Goal: Book appointment/travel/reservation

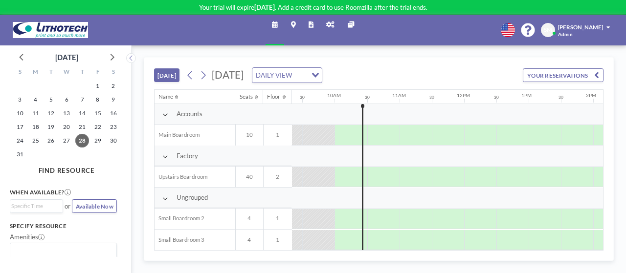
scroll to position [0, 604]
click at [452, 134] on div at bounding box center [447, 135] width 32 height 20
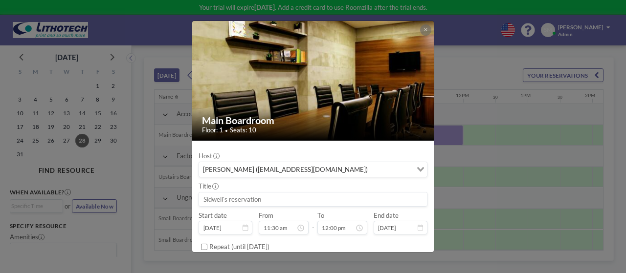
scroll to position [378, 0]
click at [418, 163] on div "Loading..." at bounding box center [419, 168] width 15 height 13
click at [419, 167] on div "Loading..." at bounding box center [419, 168] width 15 height 13
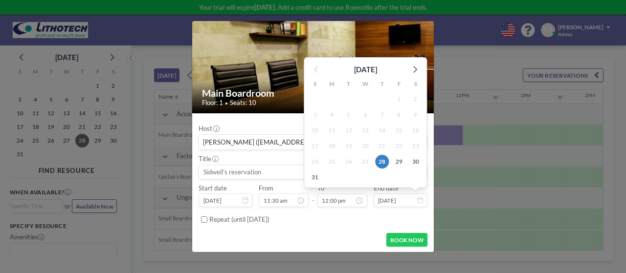
scroll to position [0, 0]
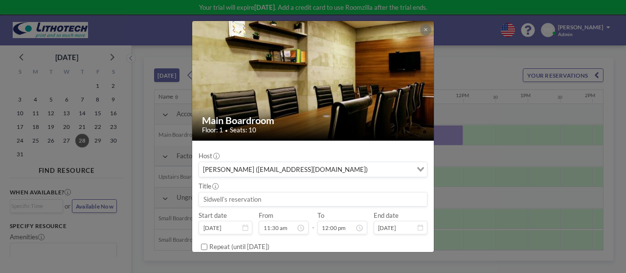
click at [395, 40] on img at bounding box center [313, 80] width 242 height 161
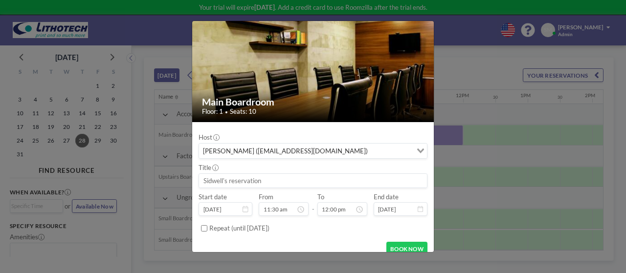
scroll to position [27, 0]
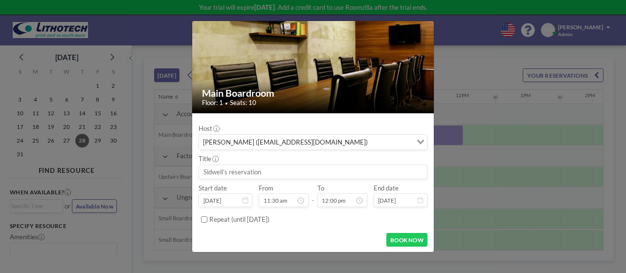
click at [467, 143] on div "Main Boardroom Floor: 1 • Seats: 10 Host [PERSON_NAME] ([EMAIL_ADDRESS][DOMAIN_…" at bounding box center [313, 136] width 626 height 273
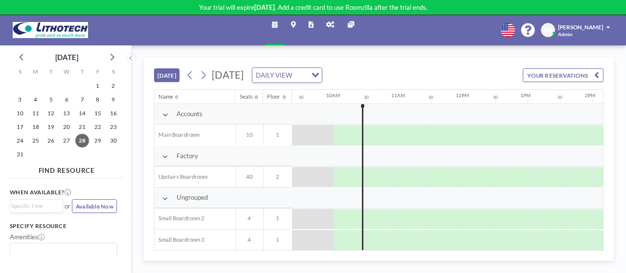
scroll to position [24, 604]
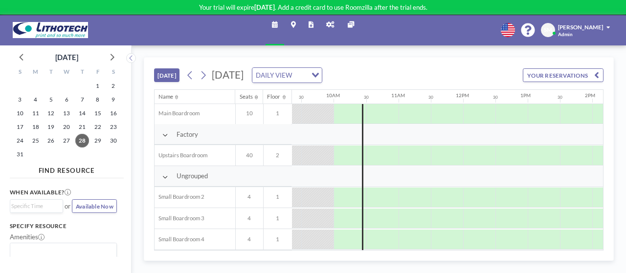
click at [19, 21] on div at bounding box center [50, 30] width 75 height 20
drag, startPoint x: 65, startPoint y: 42, endPoint x: 60, endPoint y: 32, distance: 11.2
click at [64, 40] on div "Schedule Maps Reports Admin panel Other sites English Polski 日本語 Española [PERS…" at bounding box center [313, 30] width 626 height 30
click at [59, 28] on img at bounding box center [50, 30] width 75 height 16
